Goal: Task Accomplishment & Management: Use online tool/utility

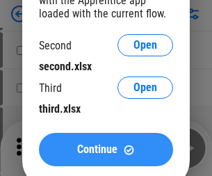
click at [106, 150] on span "Continue" at bounding box center [97, 149] width 40 height 11
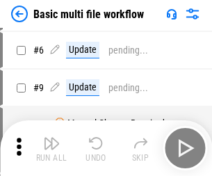
scroll to position [0, 0]
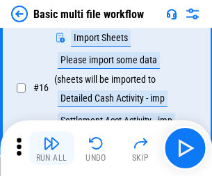
click at [51, 148] on img "button" at bounding box center [51, 143] width 17 height 17
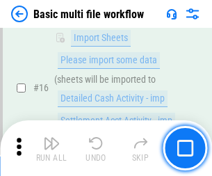
scroll to position [926, 0]
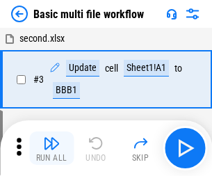
click at [51, 148] on img "button" at bounding box center [51, 143] width 17 height 17
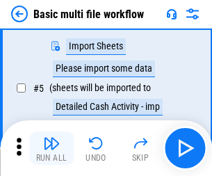
click at [51, 148] on img "button" at bounding box center [51, 143] width 17 height 17
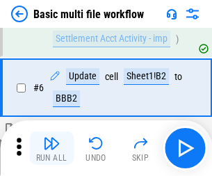
click at [51, 148] on img "button" at bounding box center [51, 143] width 17 height 17
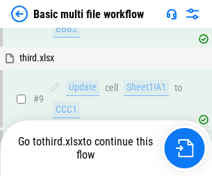
scroll to position [582, 0]
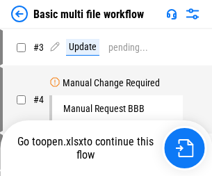
scroll to position [148, 0]
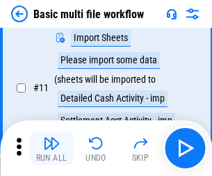
click at [51, 148] on img "button" at bounding box center [51, 143] width 17 height 17
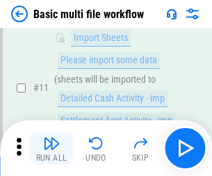
click at [51, 148] on img "button" at bounding box center [51, 143] width 17 height 17
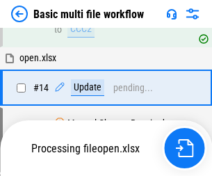
scroll to position [828, 0]
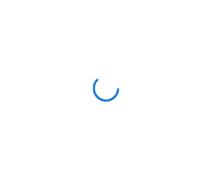
scroll to position [5, 0]
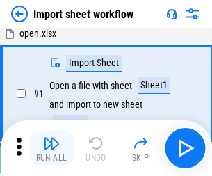
click at [51, 148] on img "button" at bounding box center [51, 143] width 17 height 17
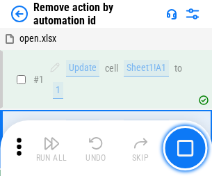
scroll to position [51, 0]
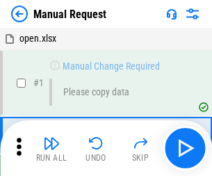
scroll to position [47, 0]
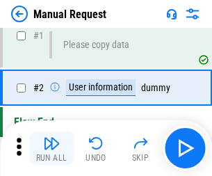
click at [51, 148] on img "button" at bounding box center [51, 143] width 17 height 17
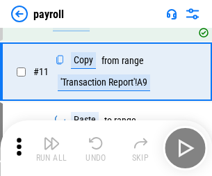
scroll to position [101, 0]
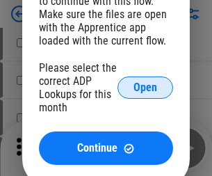
click at [145, 88] on span "Open" at bounding box center [146, 87] width 24 height 11
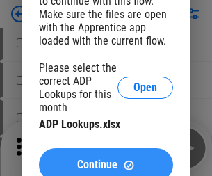
click at [106, 159] on span "Continue" at bounding box center [97, 164] width 40 height 11
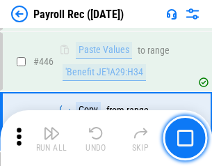
scroll to position [7138, 0]
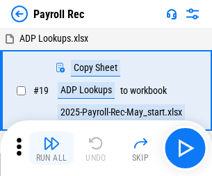
click at [51, 148] on img "button" at bounding box center [51, 143] width 17 height 17
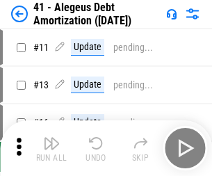
click at [51, 148] on img "button" at bounding box center [51, 143] width 17 height 17
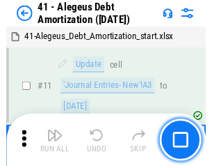
scroll to position [172, 0]
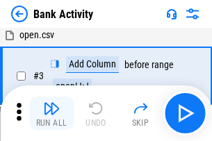
click at [51, 113] on img "button" at bounding box center [51, 108] width 17 height 17
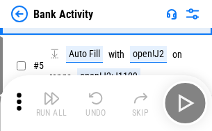
scroll to position [74, 0]
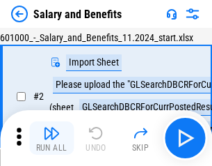
click at [51, 138] on img "button" at bounding box center [51, 133] width 17 height 17
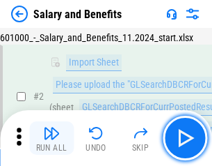
scroll to position [101, 0]
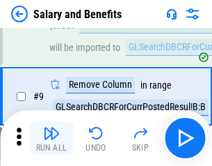
click at [51, 138] on img "button" at bounding box center [51, 133] width 17 height 17
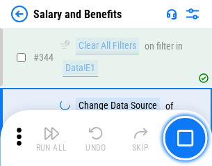
scroll to position [6515, 0]
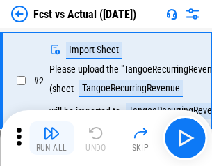
click at [51, 138] on img "button" at bounding box center [51, 133] width 17 height 17
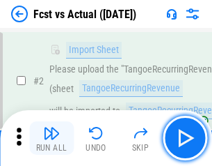
scroll to position [130, 0]
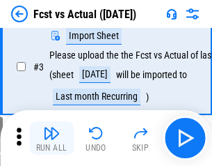
click at [51, 138] on img "button" at bounding box center [51, 133] width 17 height 17
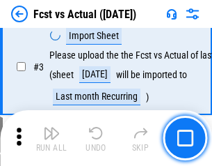
scroll to position [209, 0]
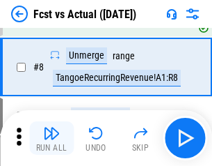
click at [51, 138] on img "button" at bounding box center [51, 133] width 17 height 17
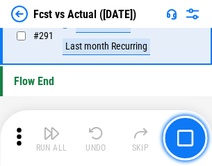
scroll to position [6585, 0]
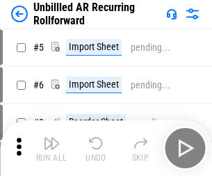
click at [51, 138] on img "button" at bounding box center [51, 143] width 17 height 17
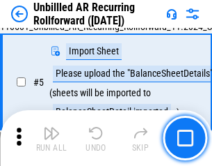
scroll to position [131, 0]
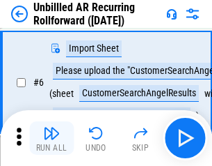
click at [51, 138] on img "button" at bounding box center [51, 133] width 17 height 17
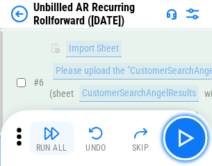
scroll to position [224, 0]
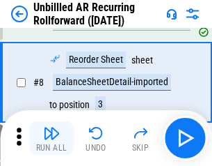
click at [51, 138] on img "button" at bounding box center [51, 133] width 17 height 17
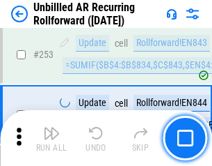
scroll to position [4726, 0]
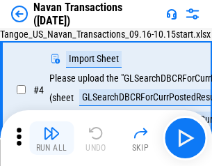
click at [51, 138] on img "button" at bounding box center [51, 133] width 17 height 17
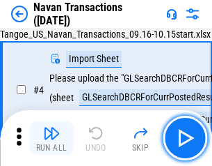
scroll to position [120, 0]
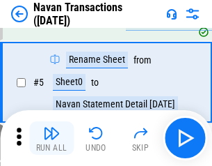
click at [51, 138] on img "button" at bounding box center [51, 133] width 17 height 17
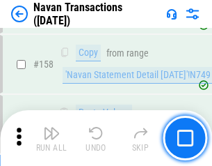
scroll to position [4511, 0]
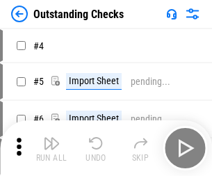
click at [51, 138] on img "button" at bounding box center [51, 143] width 17 height 17
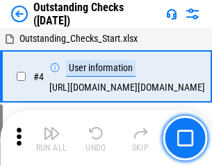
scroll to position [145, 0]
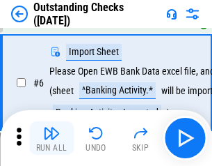
click at [51, 138] on img "button" at bounding box center [51, 133] width 17 height 17
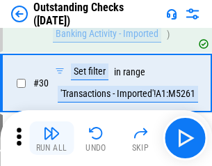
click at [51, 138] on img "button" at bounding box center [51, 133] width 17 height 17
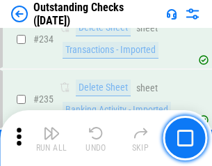
scroll to position [4225, 0]
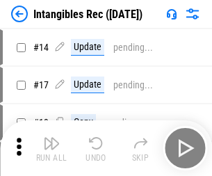
click at [51, 148] on img "button" at bounding box center [51, 143] width 17 height 17
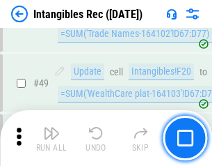
scroll to position [542, 0]
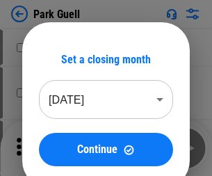
click at [51, 138] on img "button" at bounding box center [51, 143] width 17 height 17
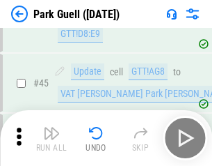
scroll to position [1740, 0]
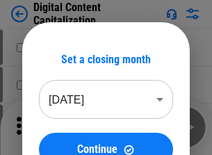
click at [51, 117] on img "button" at bounding box center [51, 122] width 17 height 17
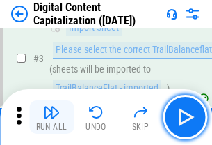
scroll to position [130, 0]
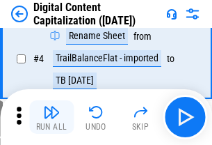
click at [51, 117] on img "button" at bounding box center [51, 112] width 17 height 17
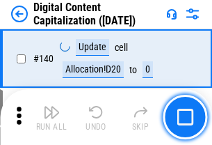
scroll to position [1476, 0]
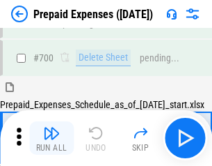
click at [51, 138] on img "button" at bounding box center [51, 133] width 17 height 17
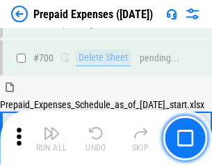
scroll to position [3826, 0]
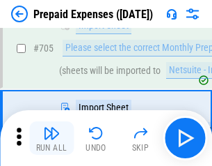
click at [51, 138] on img "button" at bounding box center [51, 133] width 17 height 17
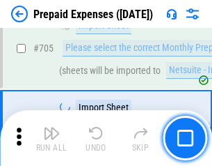
scroll to position [3897, 0]
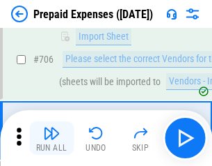
click at [51, 138] on img "button" at bounding box center [51, 133] width 17 height 17
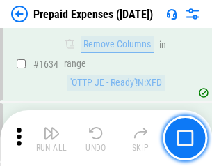
scroll to position [13547, 0]
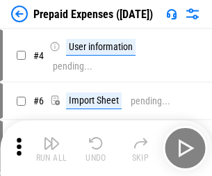
click at [51, 148] on img "button" at bounding box center [51, 143] width 17 height 17
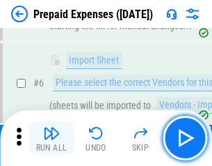
scroll to position [132, 0]
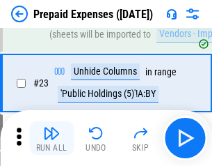
click at [51, 138] on img "button" at bounding box center [51, 133] width 17 height 17
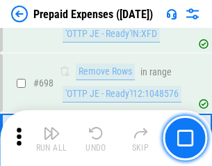
scroll to position [4845, 0]
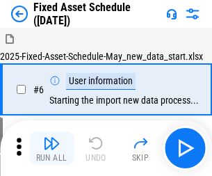
click at [51, 148] on img "button" at bounding box center [51, 143] width 17 height 17
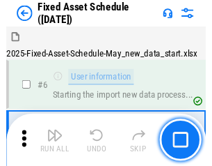
scroll to position [146, 0]
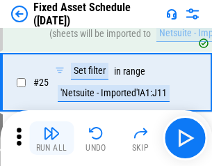
click at [51, 138] on img "button" at bounding box center [51, 133] width 17 height 17
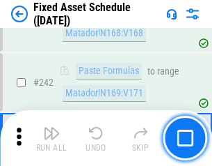
scroll to position [4310, 0]
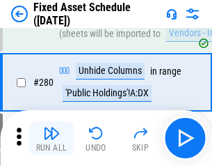
click at [51, 138] on img "button" at bounding box center [51, 133] width 17 height 17
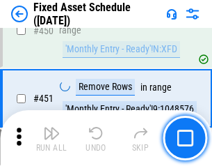
scroll to position [6220, 0]
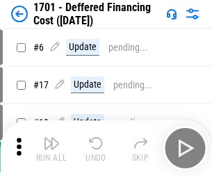
click at [51, 148] on img "button" at bounding box center [51, 143] width 17 height 17
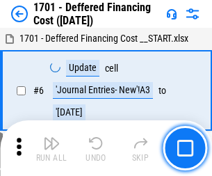
scroll to position [167, 0]
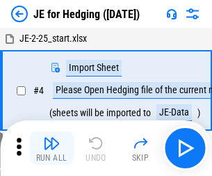
click at [51, 138] on img "button" at bounding box center [51, 143] width 17 height 17
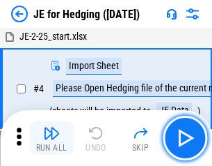
scroll to position [79, 0]
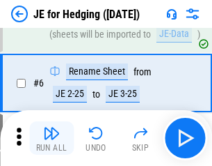
click at [51, 138] on img "button" at bounding box center [51, 133] width 17 height 17
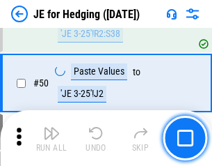
scroll to position [901, 0]
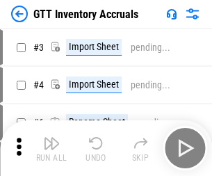
click at [51, 138] on img "button" at bounding box center [51, 143] width 17 height 17
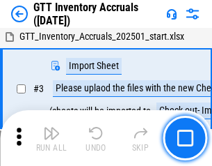
scroll to position [90, 0]
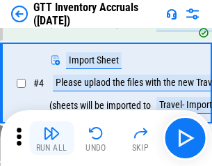
click at [51, 138] on img "button" at bounding box center [51, 133] width 17 height 17
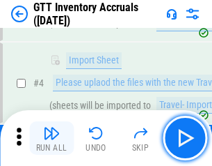
scroll to position [161, 0]
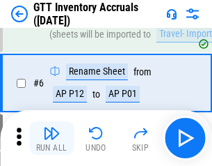
click at [51, 138] on img "button" at bounding box center [51, 133] width 17 height 17
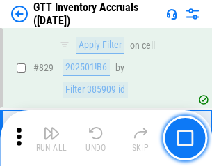
scroll to position [10561, 0]
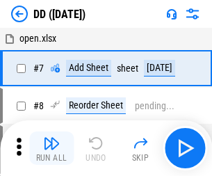
click at [51, 148] on img "button" at bounding box center [51, 143] width 17 height 17
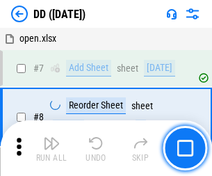
scroll to position [134, 0]
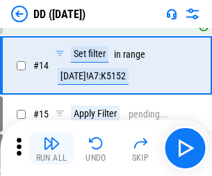
click at [51, 148] on img "button" at bounding box center [51, 143] width 17 height 17
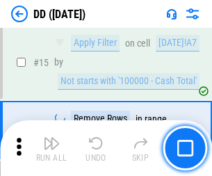
scroll to position [358, 0]
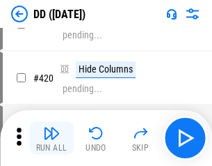
click at [51, 138] on img "button" at bounding box center [51, 133] width 17 height 17
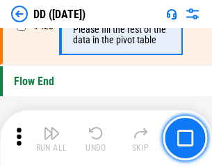
scroll to position [6660, 0]
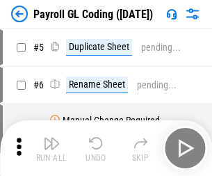
click at [51, 148] on img "button" at bounding box center [51, 143] width 17 height 17
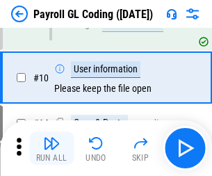
click at [51, 148] on img "button" at bounding box center [51, 143] width 17 height 17
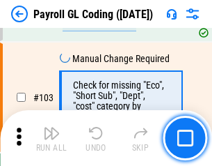
scroll to position [3264, 0]
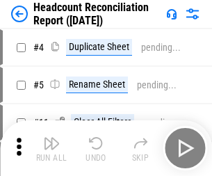
click at [51, 148] on img "button" at bounding box center [51, 143] width 17 height 17
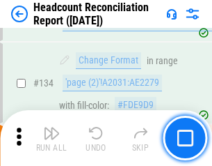
scroll to position [1673, 0]
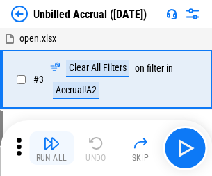
click at [51, 148] on img "button" at bounding box center [51, 143] width 17 height 17
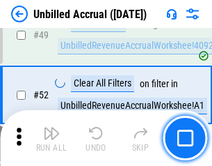
scroll to position [1262, 0]
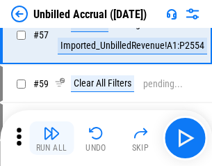
click at [51, 138] on img "button" at bounding box center [51, 133] width 17 height 17
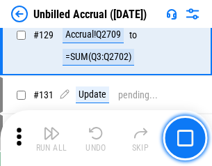
scroll to position [4145, 0]
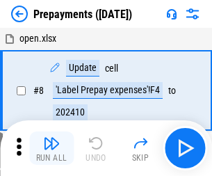
click at [51, 148] on img "button" at bounding box center [51, 143] width 17 height 17
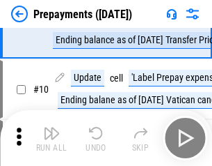
scroll to position [87, 0]
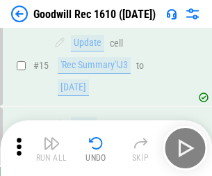
scroll to position [238, 0]
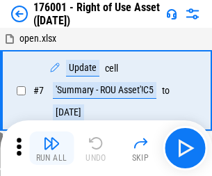
click at [51, 148] on img "button" at bounding box center [51, 143] width 17 height 17
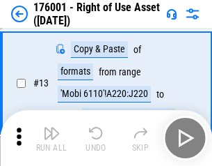
scroll to position [90, 0]
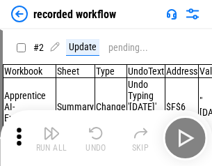
click at [51, 138] on img "button" at bounding box center [51, 133] width 17 height 17
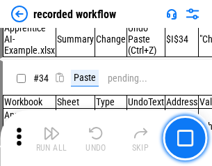
scroll to position [4349, 0]
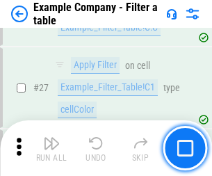
scroll to position [1273, 0]
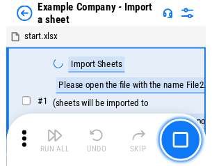
scroll to position [117, 0]
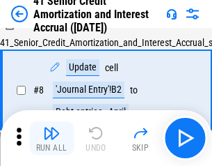
click at [51, 138] on img "button" at bounding box center [51, 133] width 17 height 17
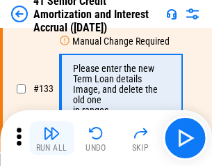
click at [51, 138] on img "button" at bounding box center [51, 133] width 17 height 17
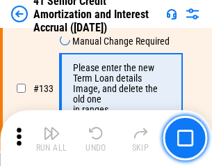
scroll to position [1454, 0]
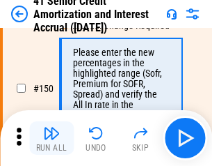
click at [51, 138] on img "button" at bounding box center [51, 133] width 17 height 17
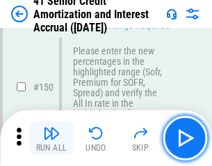
scroll to position [1600, 0]
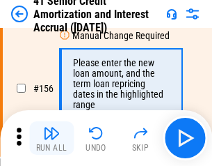
click at [51, 138] on img "button" at bounding box center [51, 133] width 17 height 17
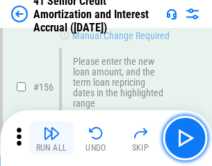
scroll to position [1696, 0]
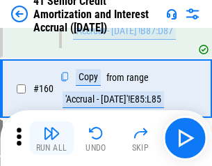
click at [51, 138] on img "button" at bounding box center [51, 133] width 17 height 17
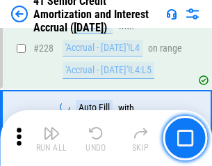
scroll to position [3116, 0]
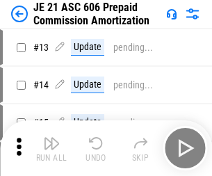
click at [51, 138] on img "button" at bounding box center [51, 143] width 17 height 17
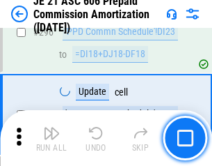
scroll to position [2560, 0]
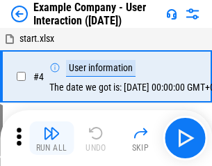
click at [51, 138] on img "button" at bounding box center [51, 133] width 17 height 17
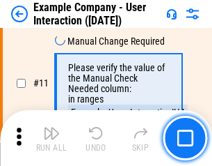
scroll to position [301, 0]
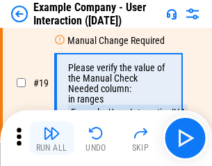
click at [51, 138] on img "button" at bounding box center [51, 133] width 17 height 17
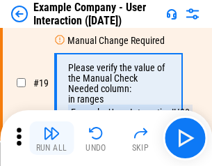
click at [51, 138] on img "button" at bounding box center [51, 133] width 17 height 17
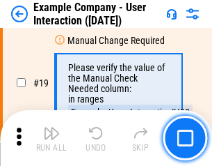
scroll to position [384, 0]
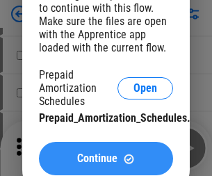
click at [106, 159] on span "Continue" at bounding box center [97, 158] width 40 height 11
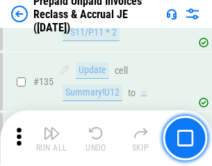
scroll to position [1803, 0]
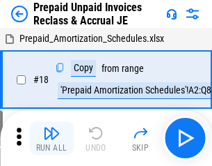
click at [51, 138] on img "button" at bounding box center [51, 133] width 17 height 17
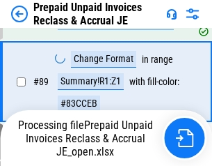
scroll to position [934, 0]
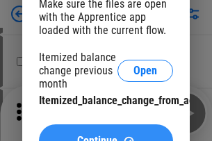
click at [106, 136] on span "Continue" at bounding box center [97, 141] width 40 height 11
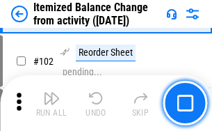
scroll to position [2327, 0]
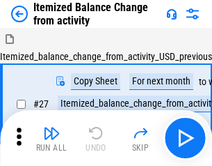
scroll to position [22, 0]
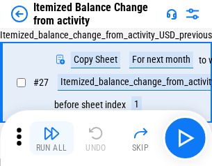
click at [51, 138] on img "button" at bounding box center [51, 133] width 17 height 17
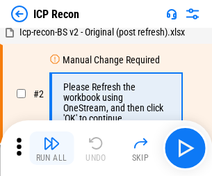
click at [51, 148] on img "button" at bounding box center [51, 143] width 17 height 17
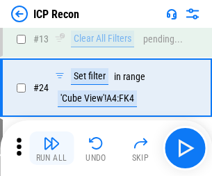
click at [51, 148] on img "button" at bounding box center [51, 143] width 17 height 17
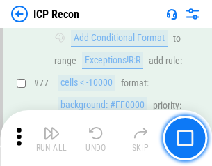
scroll to position [1250, 0]
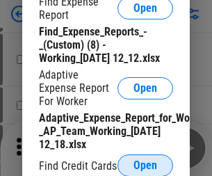
click at [145, 165] on span "Open" at bounding box center [146, 165] width 24 height 11
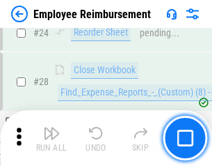
scroll to position [651, 0]
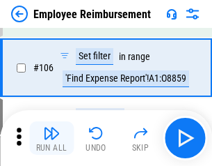
click at [51, 138] on img "button" at bounding box center [51, 133] width 17 height 17
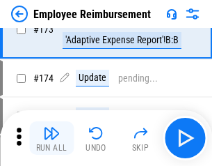
click at [51, 138] on img "button" at bounding box center [51, 133] width 17 height 17
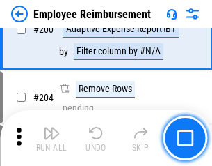
scroll to position [3520, 0]
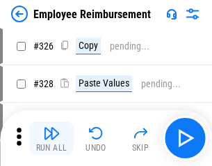
click at [51, 138] on img "button" at bounding box center [51, 133] width 17 height 17
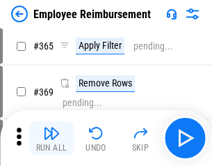
click at [51, 138] on img "button" at bounding box center [51, 133] width 17 height 17
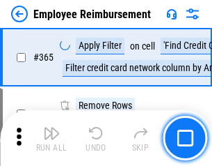
scroll to position [7173, 0]
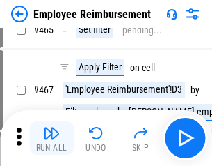
click at [51, 138] on img "button" at bounding box center [51, 133] width 17 height 17
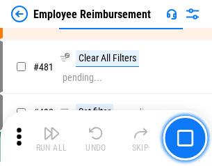
scroll to position [8593, 0]
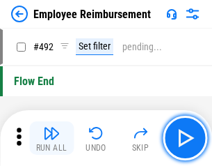
click at [51, 138] on img "button" at bounding box center [51, 133] width 17 height 17
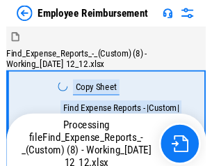
scroll to position [47, 0]
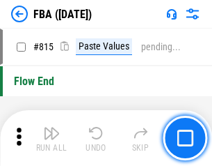
scroll to position [12456, 0]
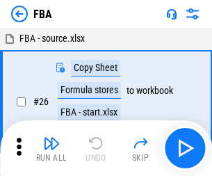
scroll to position [14, 0]
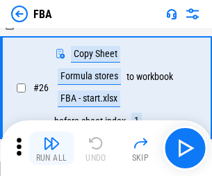
click at [51, 148] on img "button" at bounding box center [51, 143] width 17 height 17
